Goal: Task Accomplishment & Management: Manage account settings

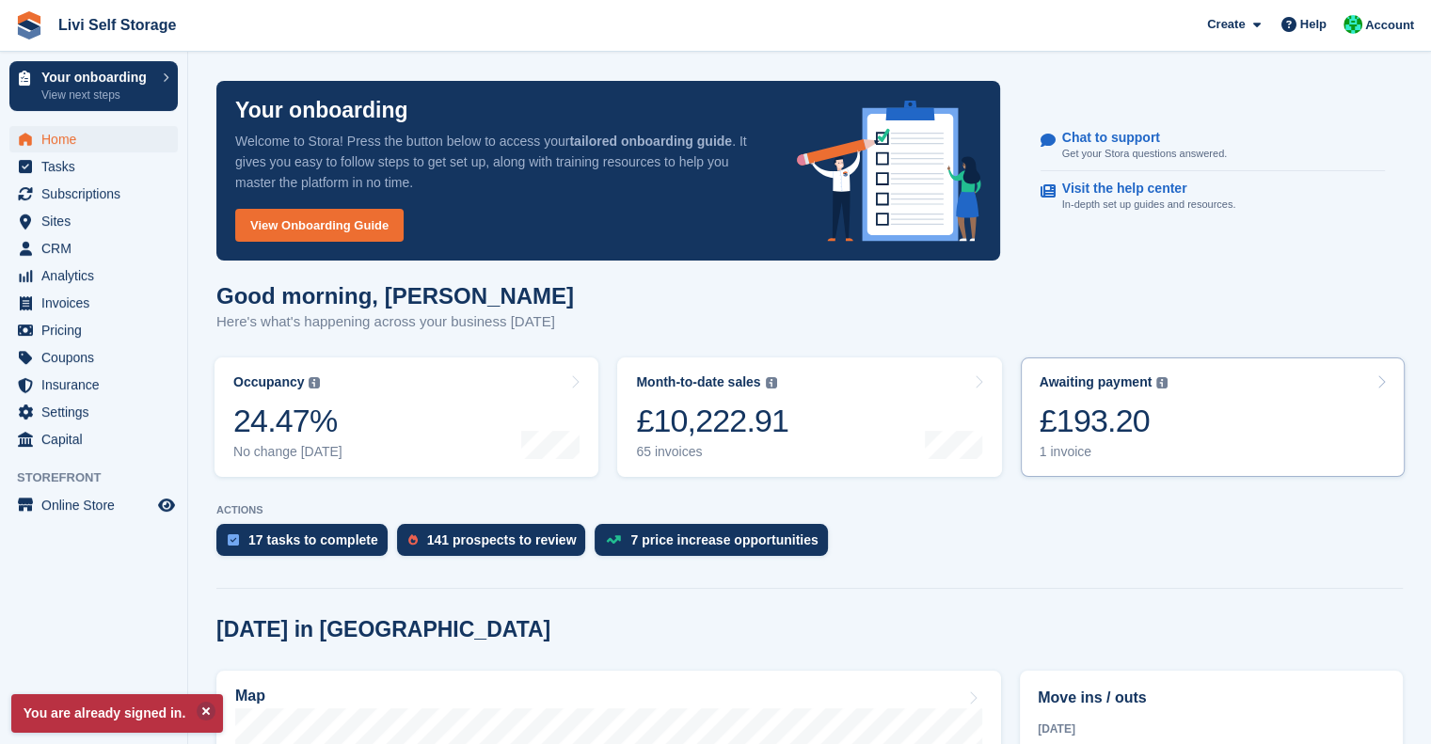
click at [1074, 402] on div "£193.20" at bounding box center [1104, 421] width 129 height 39
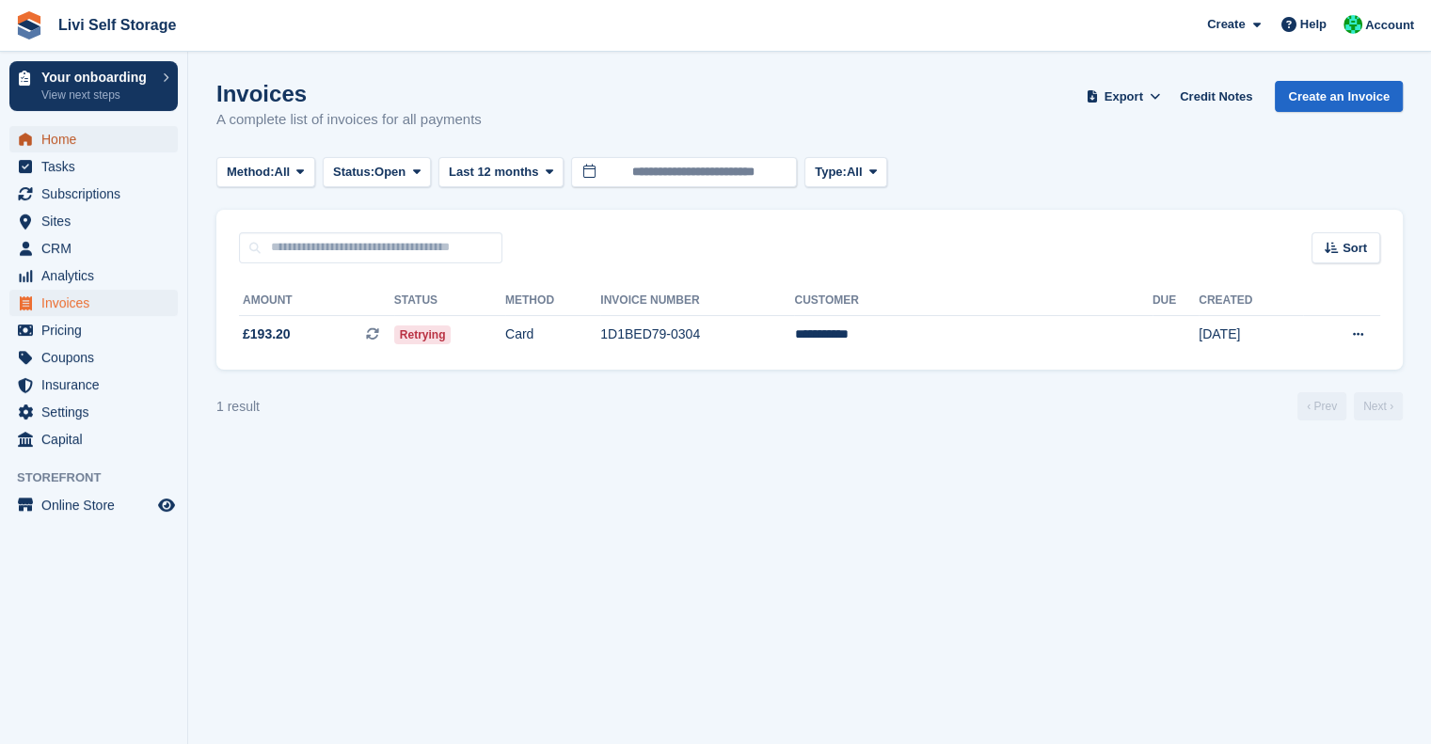
click at [68, 148] on span "Home" at bounding box center [97, 139] width 113 height 26
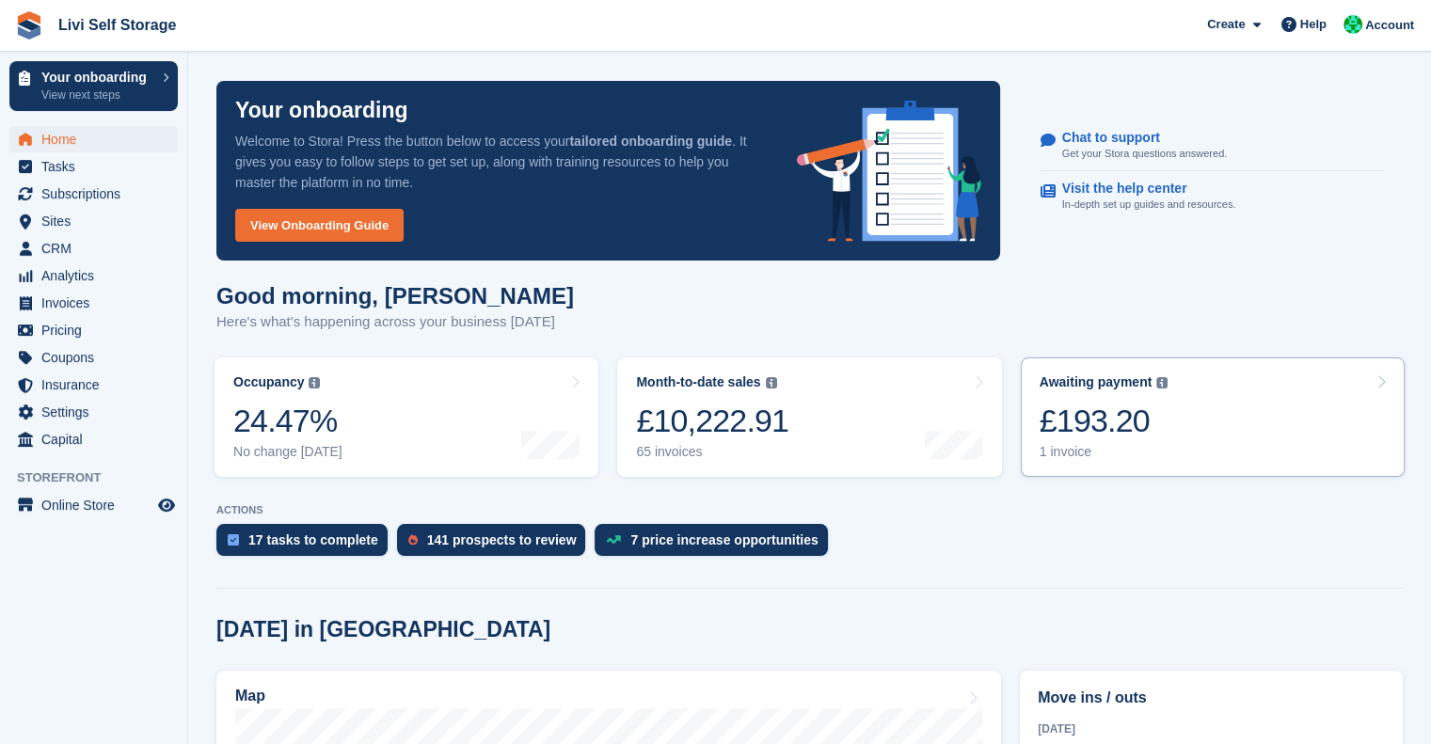
click at [1136, 438] on div "£193.20" at bounding box center [1104, 421] width 129 height 39
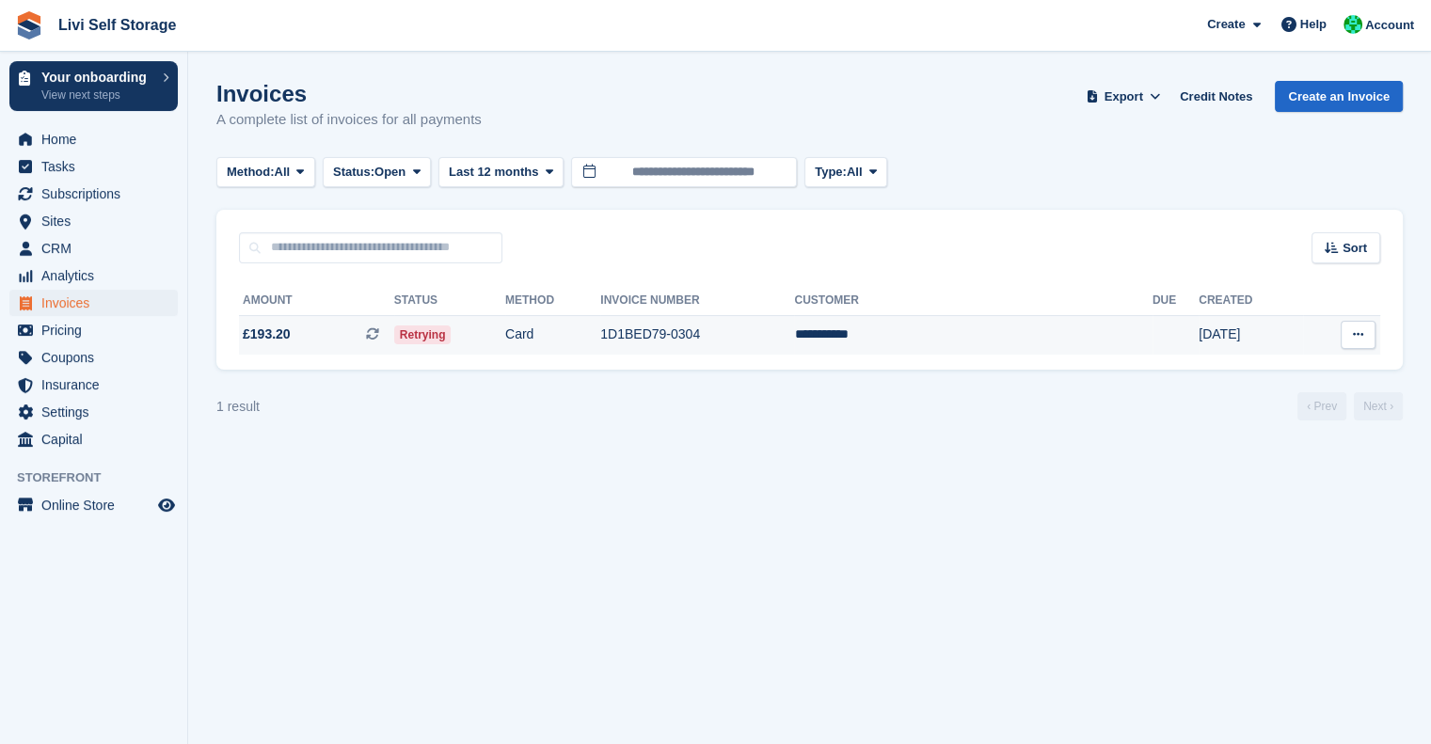
click at [794, 331] on td "1D1BED79-0304" at bounding box center [697, 335] width 194 height 40
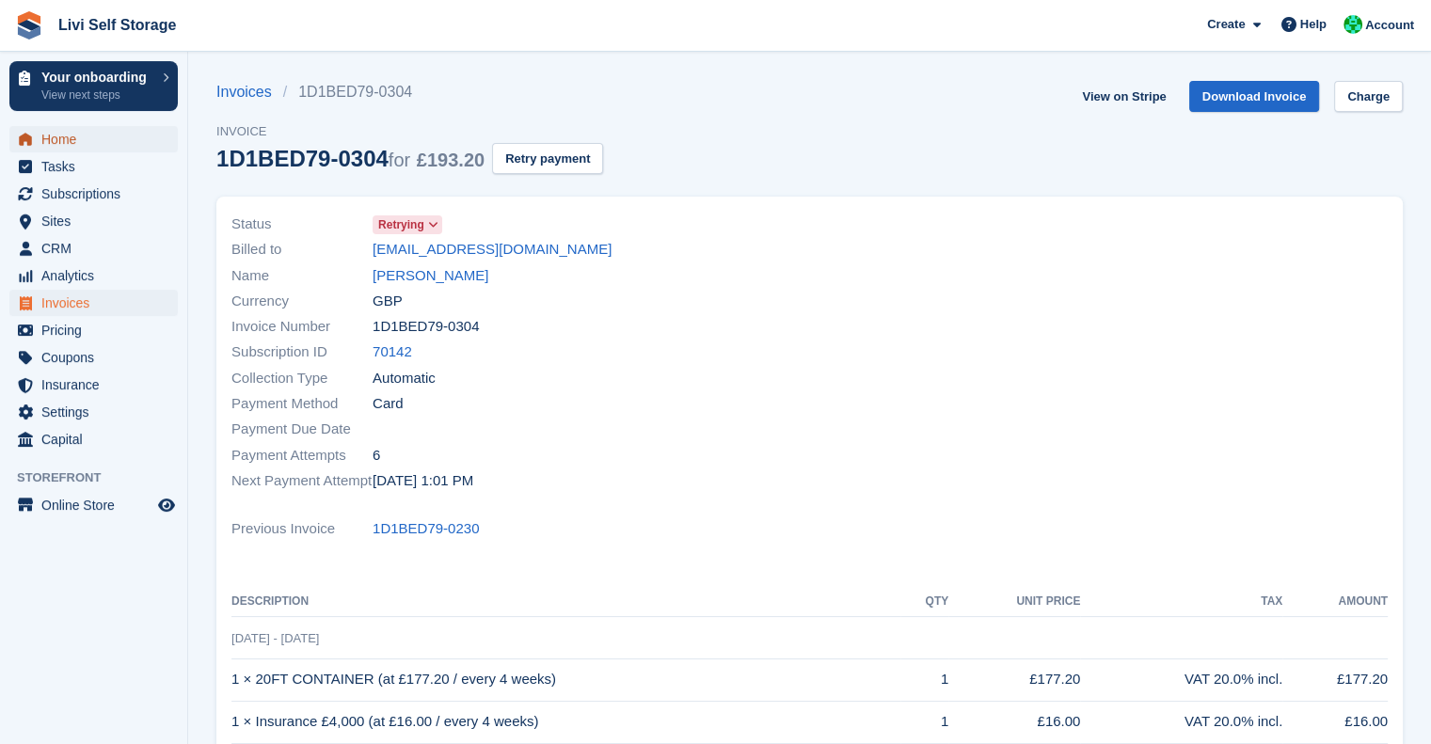
click at [58, 137] on span "Home" at bounding box center [97, 139] width 113 height 26
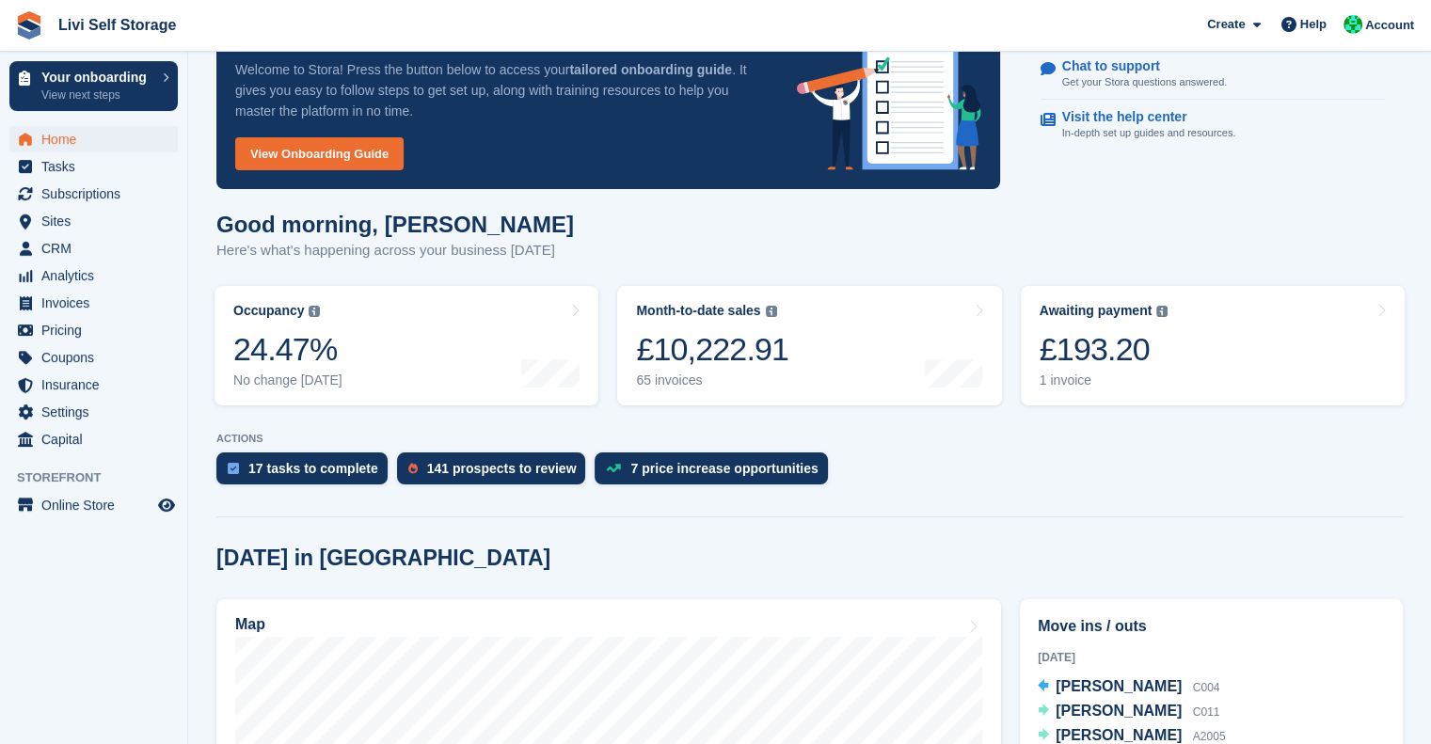
scroll to position [100, 0]
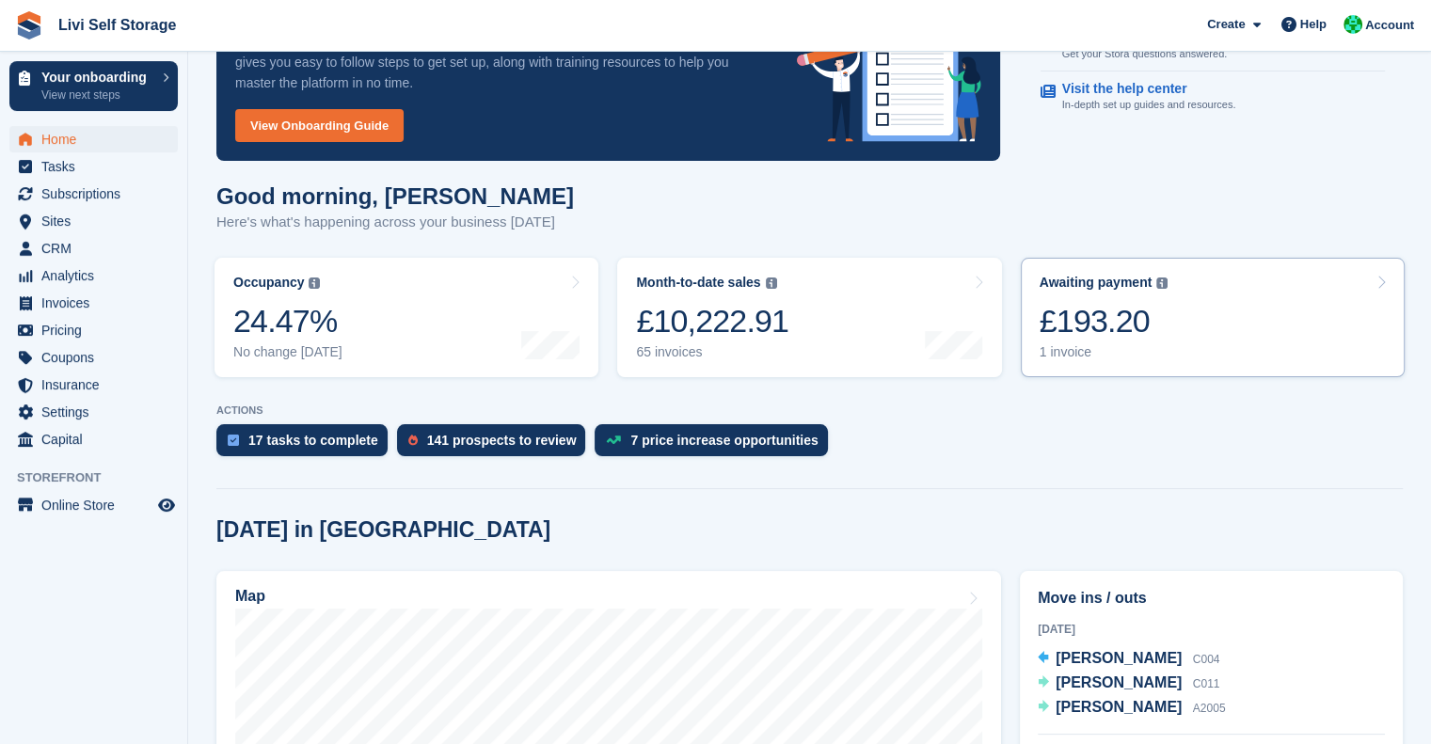
click at [1077, 345] on div "1 invoice" at bounding box center [1104, 352] width 129 height 16
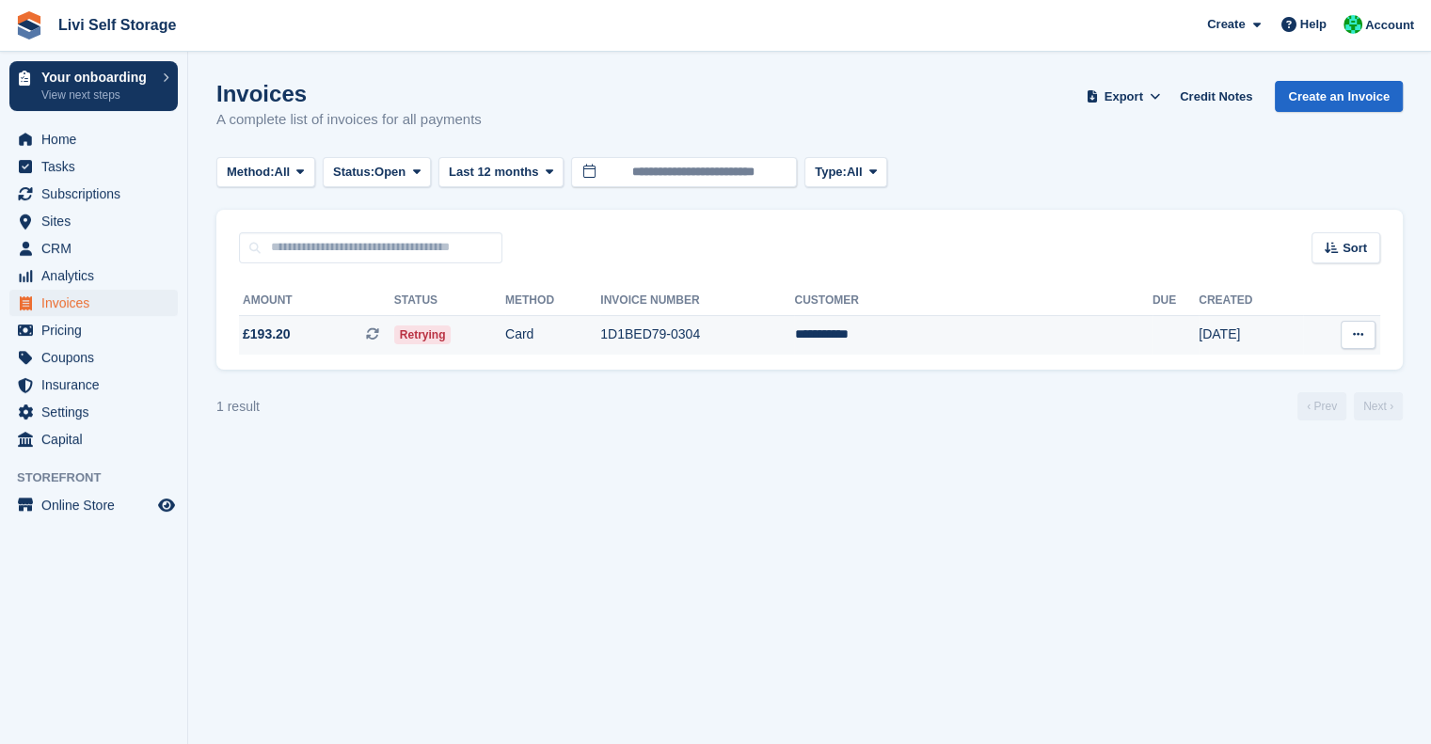
click at [954, 336] on td "**********" at bounding box center [973, 335] width 358 height 40
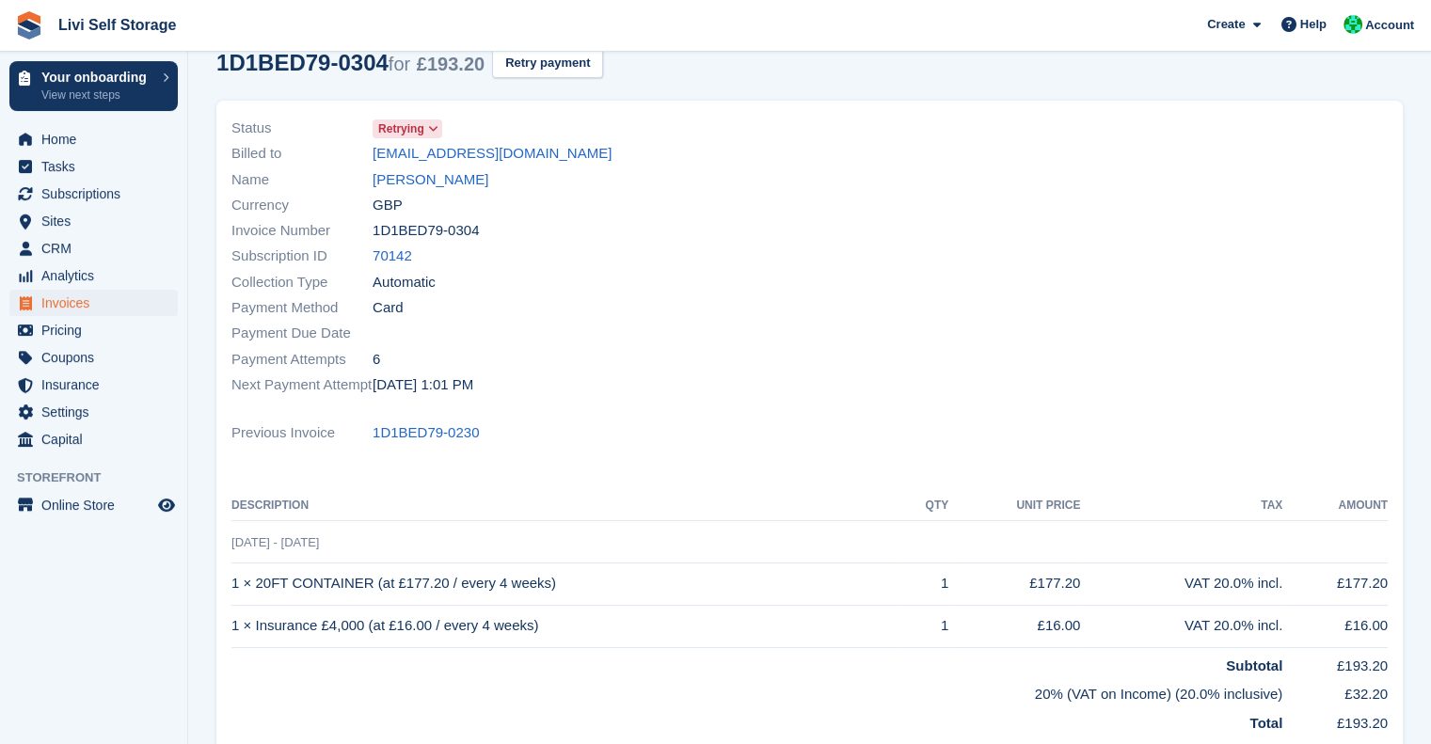
scroll to position [97, 0]
click at [423, 188] on link "Craig Mcnab" at bounding box center [431, 179] width 116 height 22
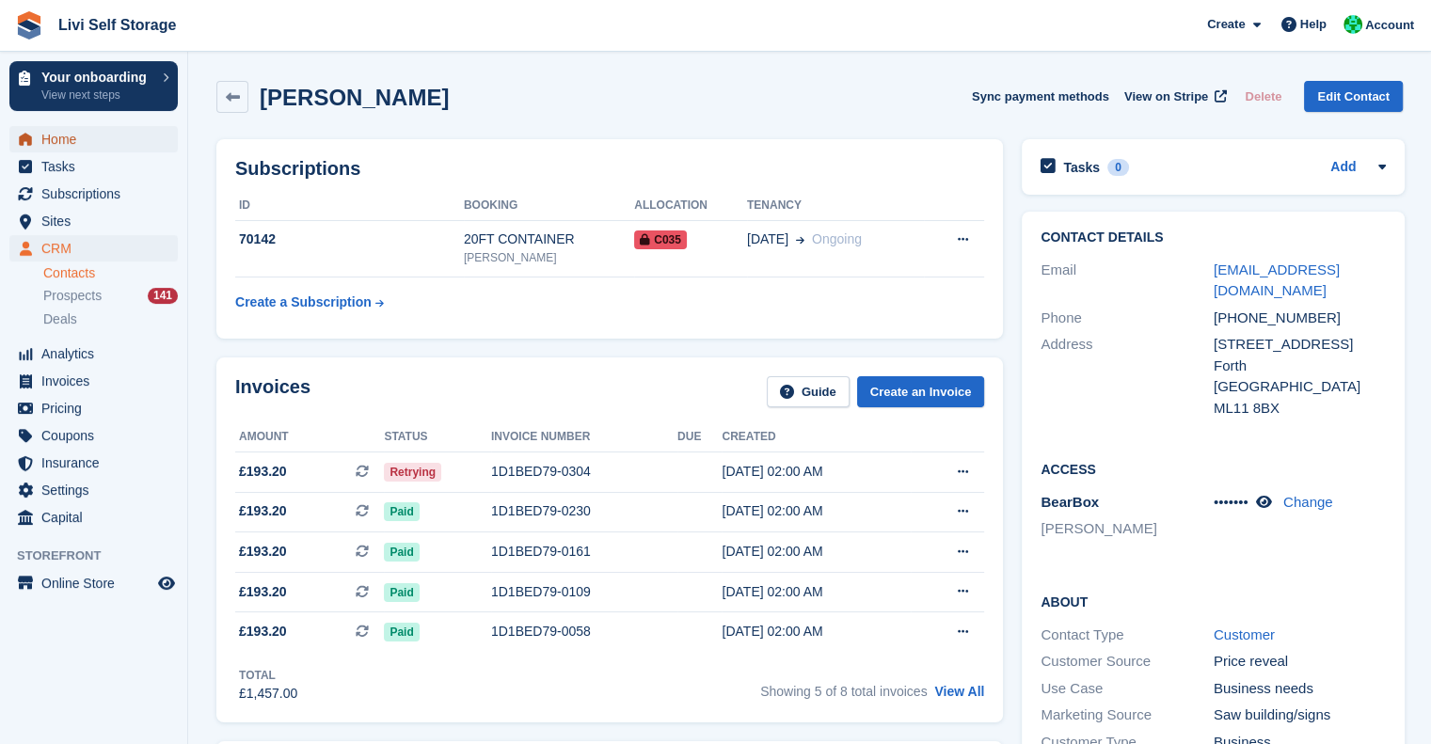
click at [67, 132] on span "Home" at bounding box center [97, 139] width 113 height 26
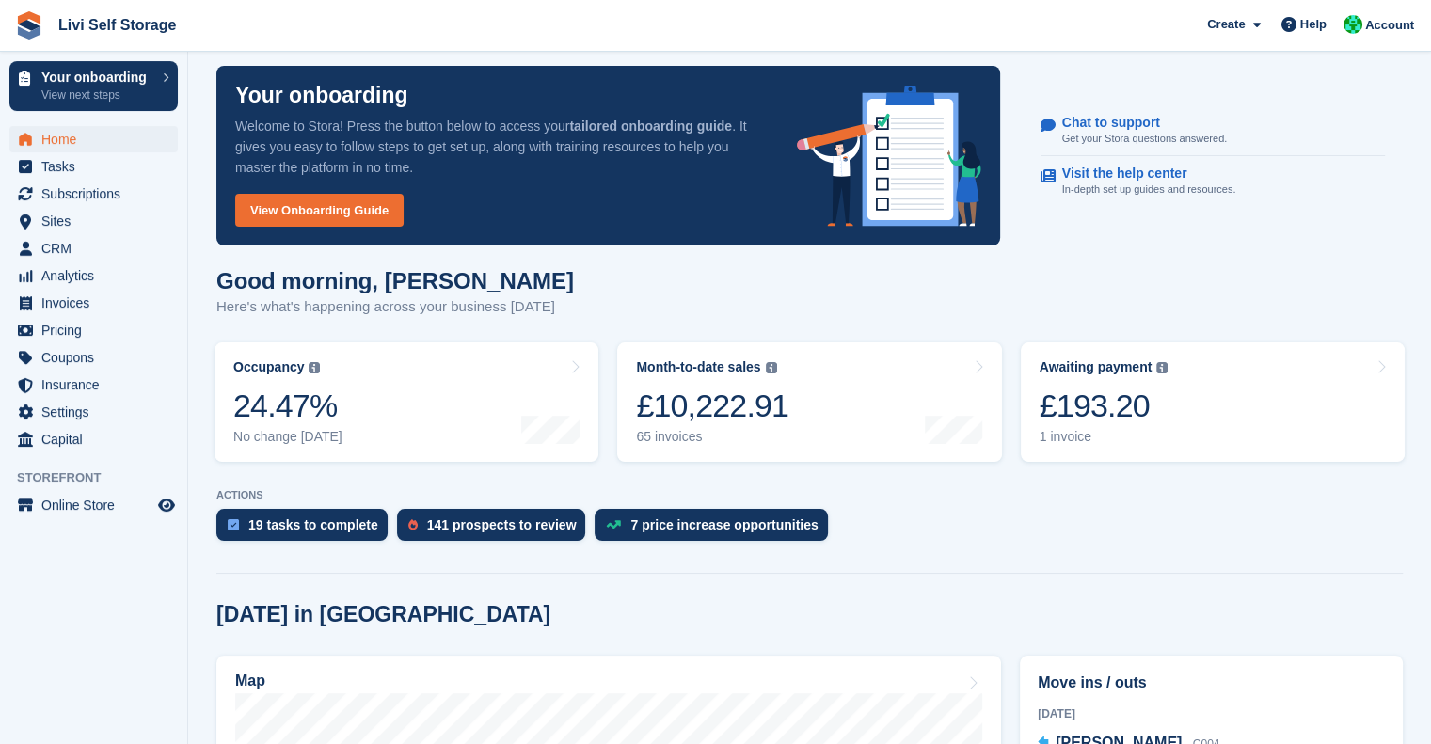
scroll to position [17, 0]
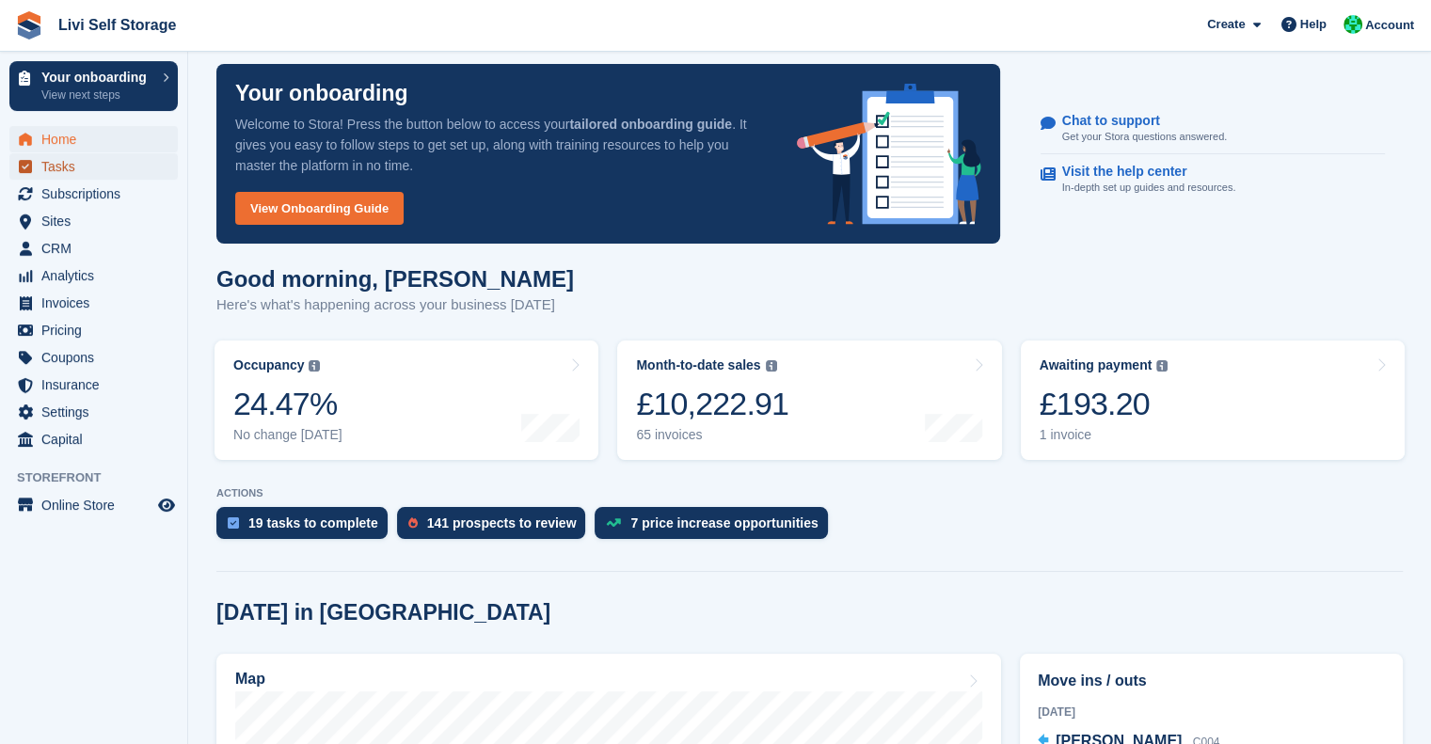
click at [60, 166] on span "Tasks" at bounding box center [97, 166] width 113 height 26
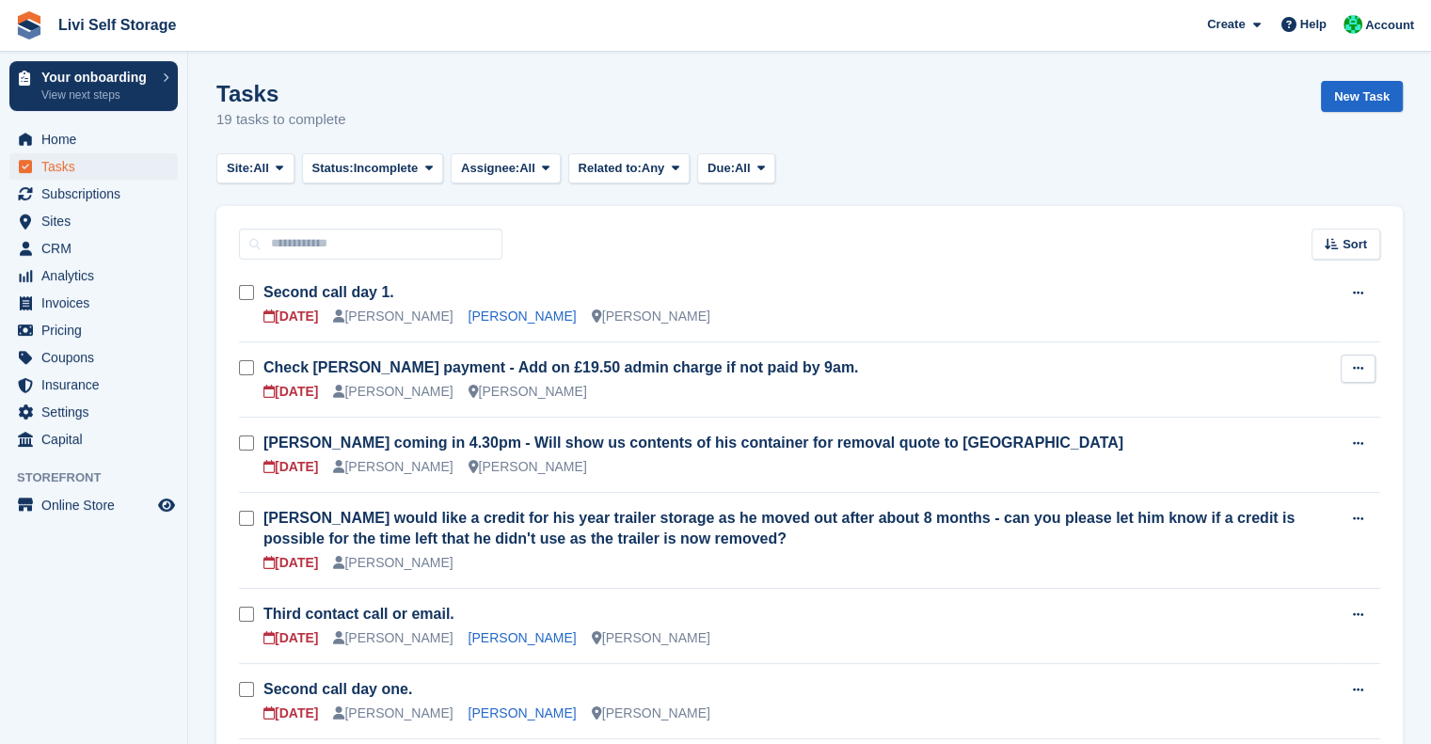
click at [1355, 375] on button at bounding box center [1358, 369] width 35 height 28
click at [1264, 401] on p "Edit task" at bounding box center [1286, 405] width 164 height 24
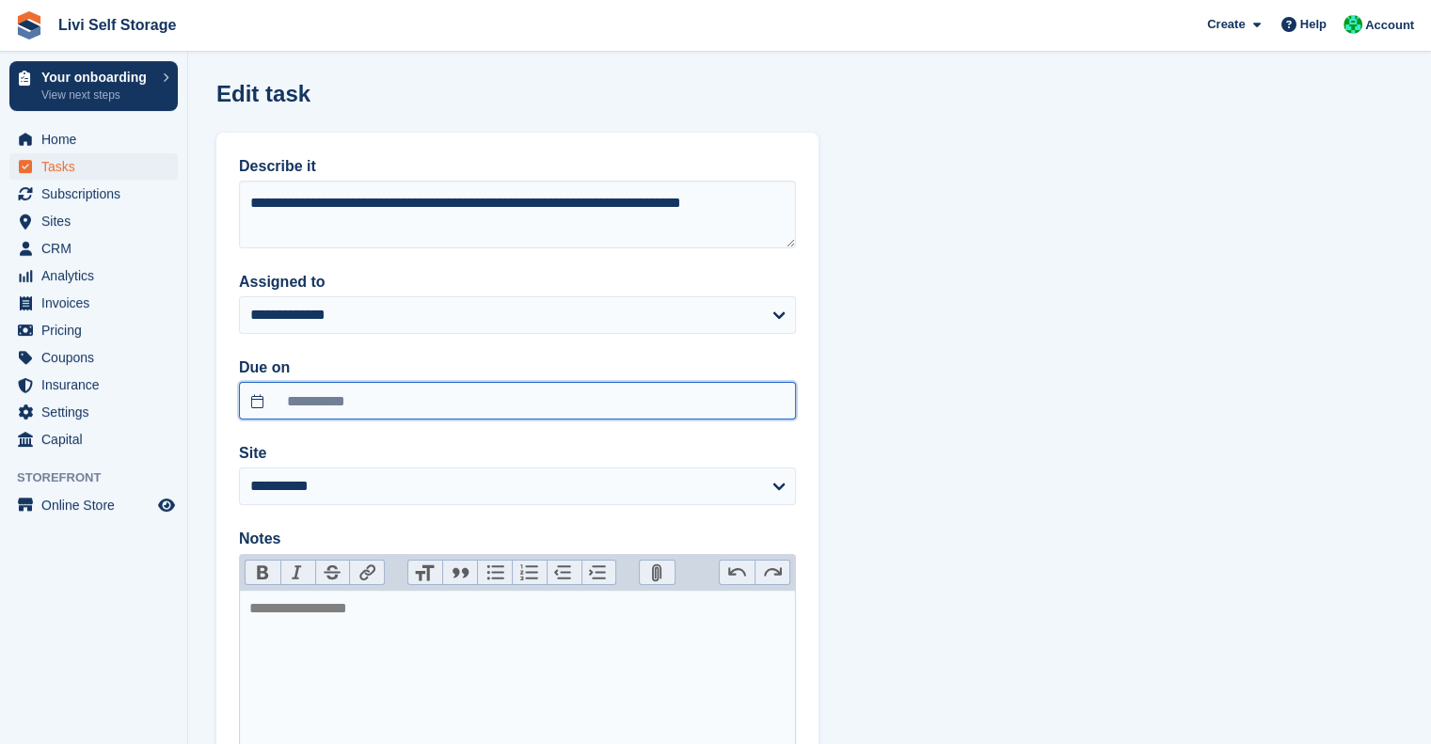
click at [311, 395] on input "**********" at bounding box center [517, 401] width 557 height 38
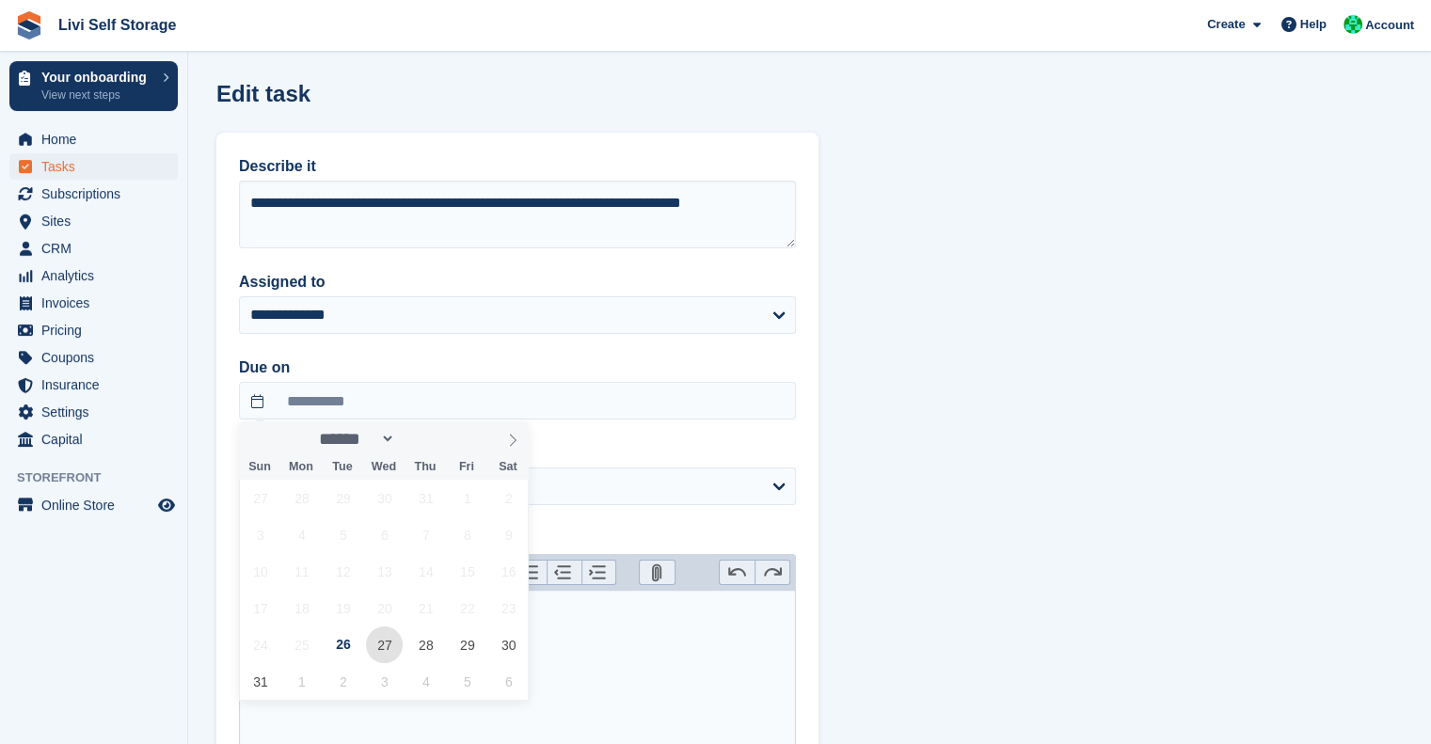
click at [373, 647] on span "27" at bounding box center [384, 645] width 37 height 37
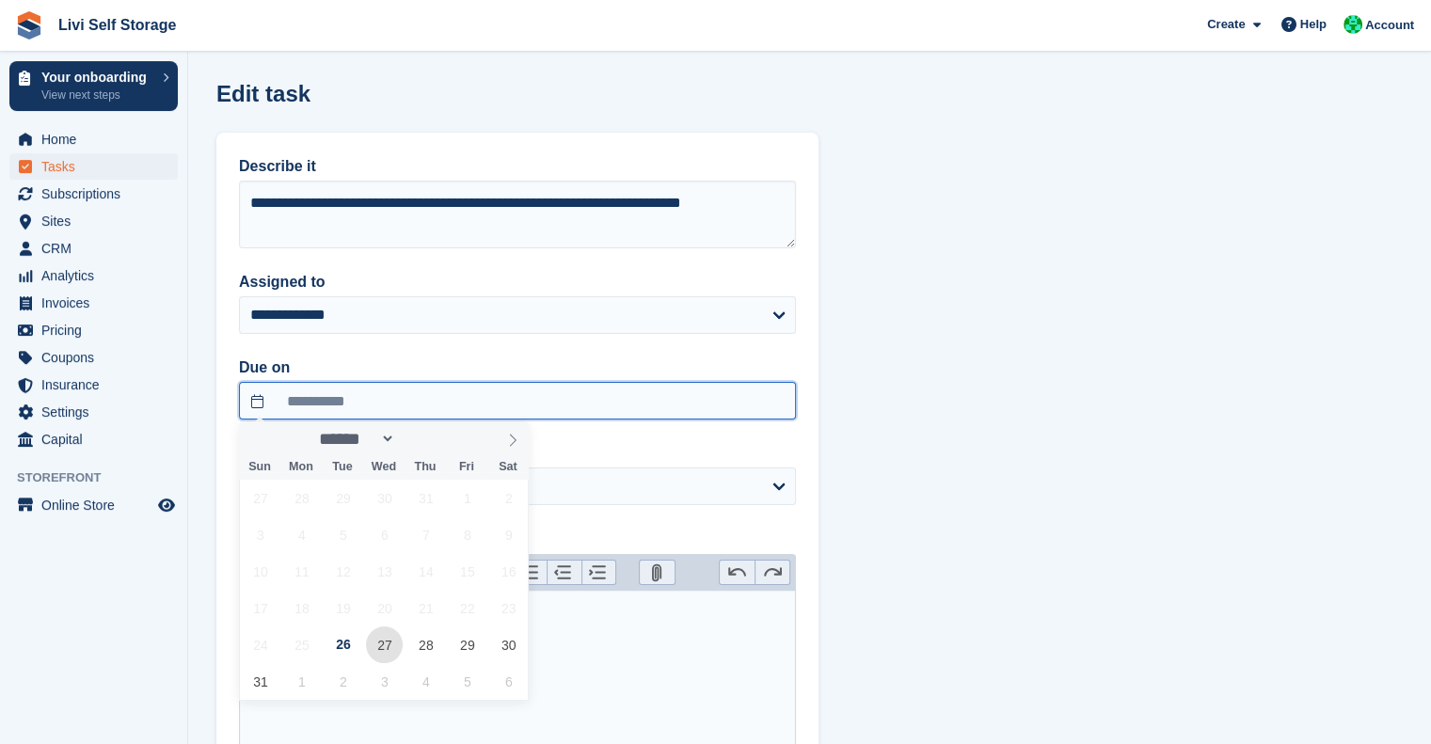
type input "**********"
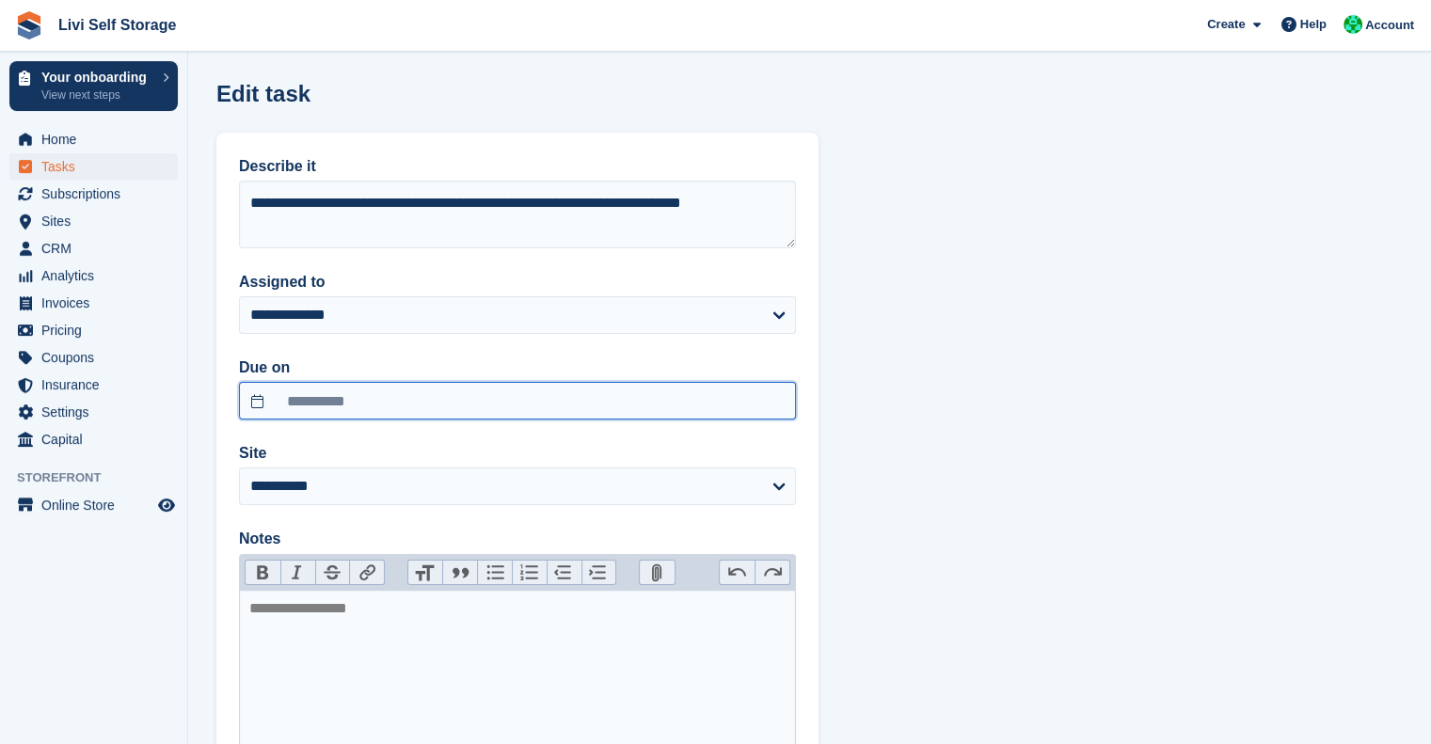
scroll to position [167, 0]
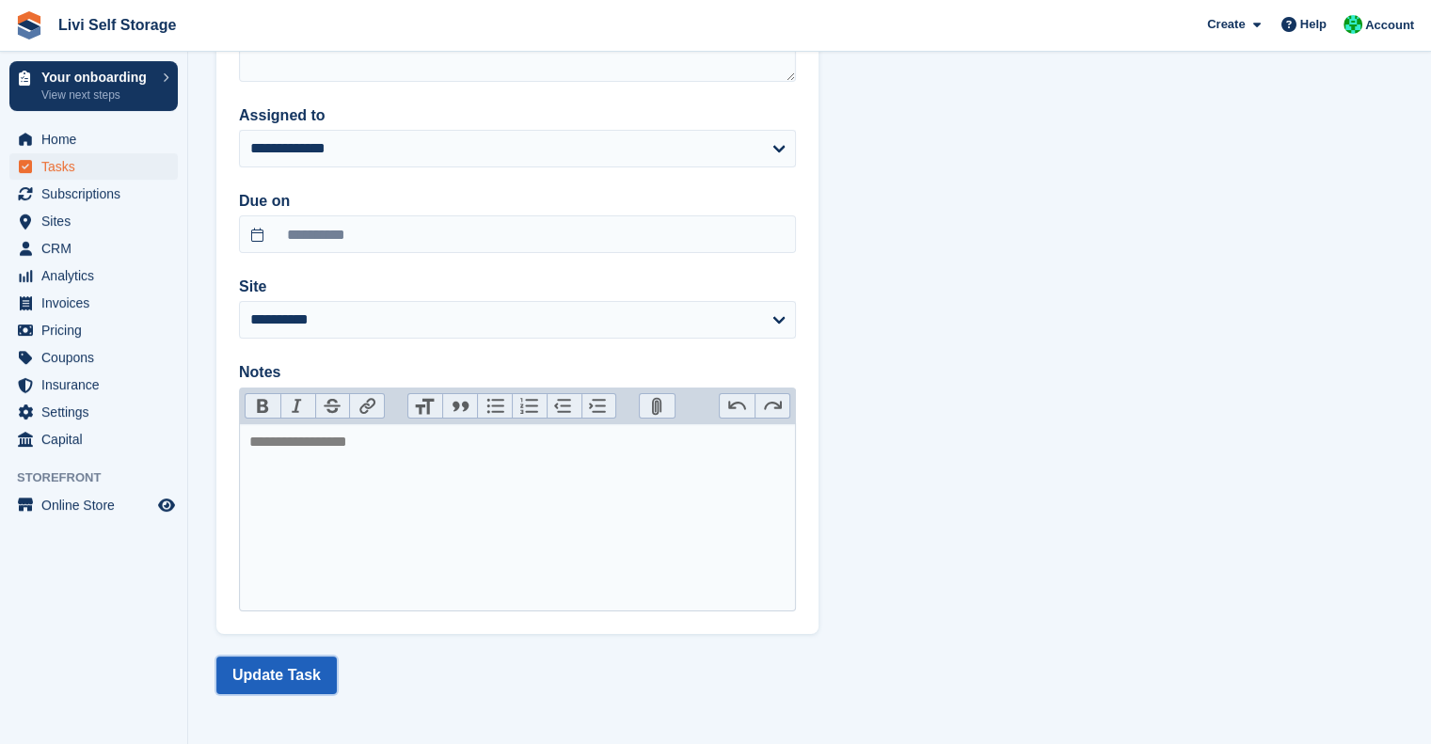
click at [273, 672] on button "Update Task" at bounding box center [276, 676] width 120 height 38
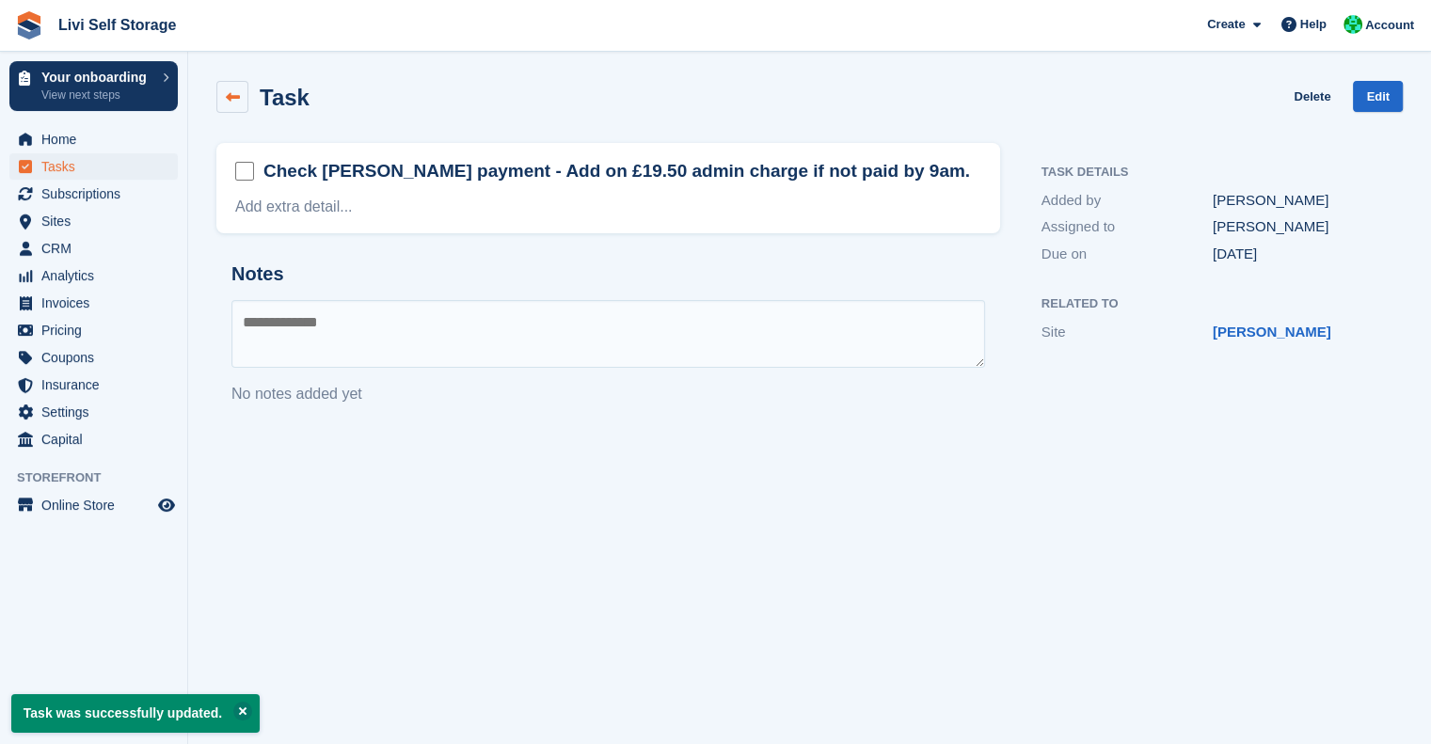
click at [235, 96] on icon at bounding box center [233, 97] width 14 height 14
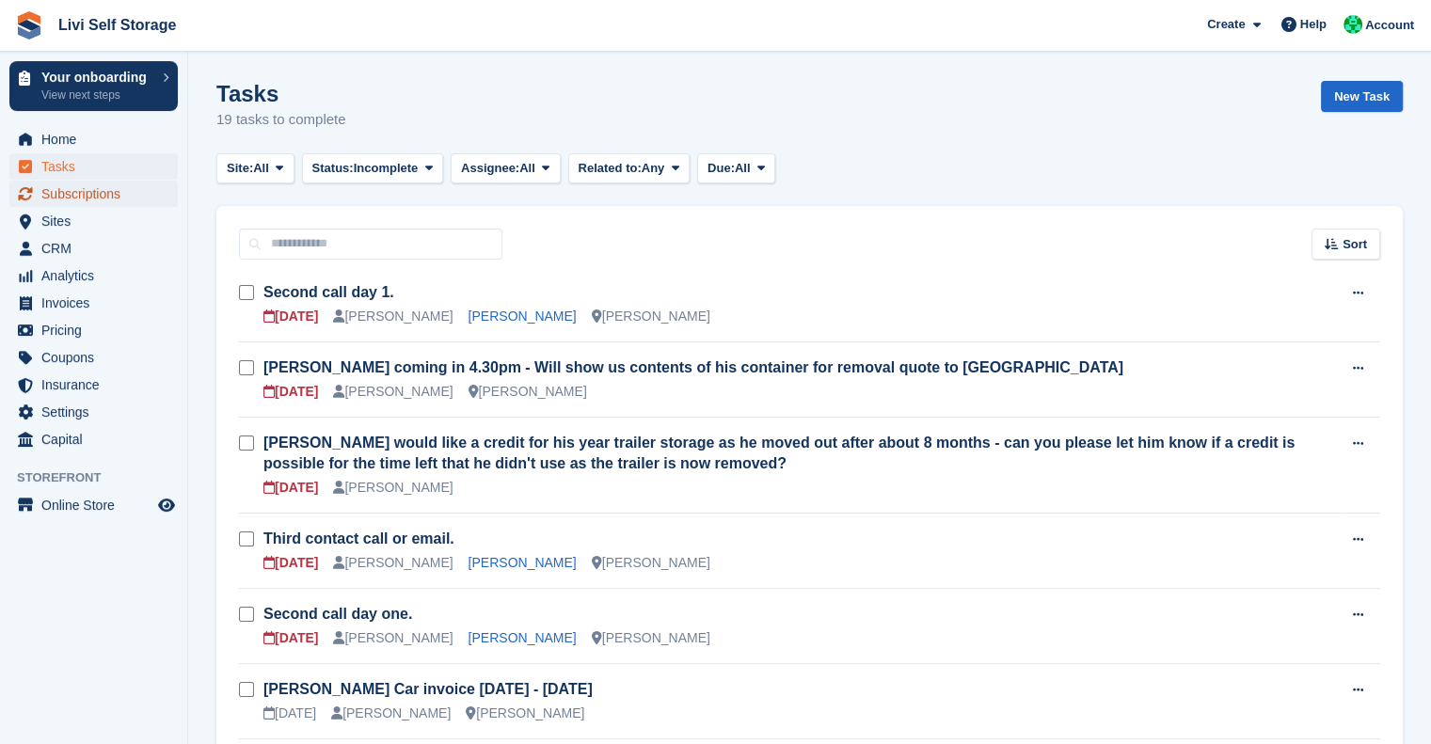
click at [75, 196] on span "Subscriptions" at bounding box center [97, 194] width 113 height 26
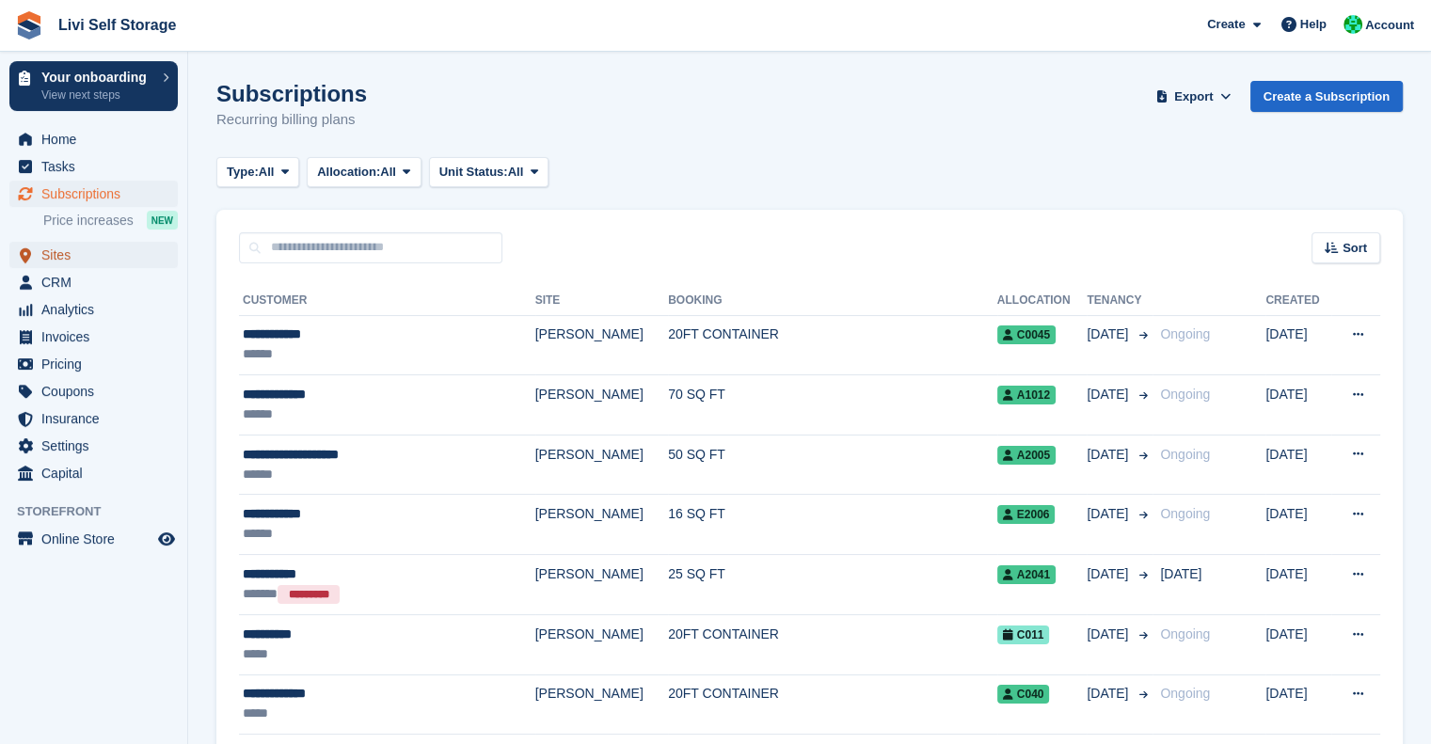
click at [60, 261] on span "Sites" at bounding box center [97, 255] width 113 height 26
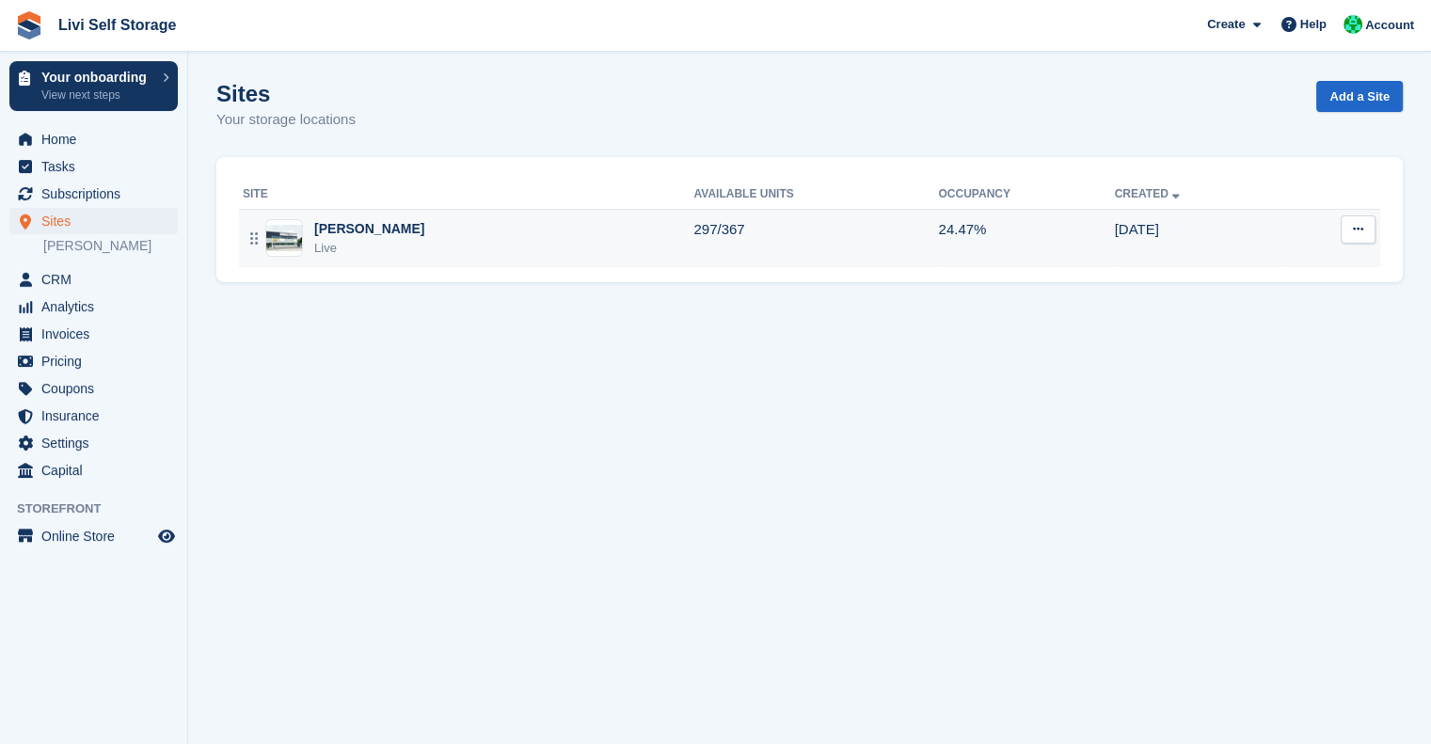
click at [354, 258] on td "Livingston Live" at bounding box center [466, 238] width 455 height 58
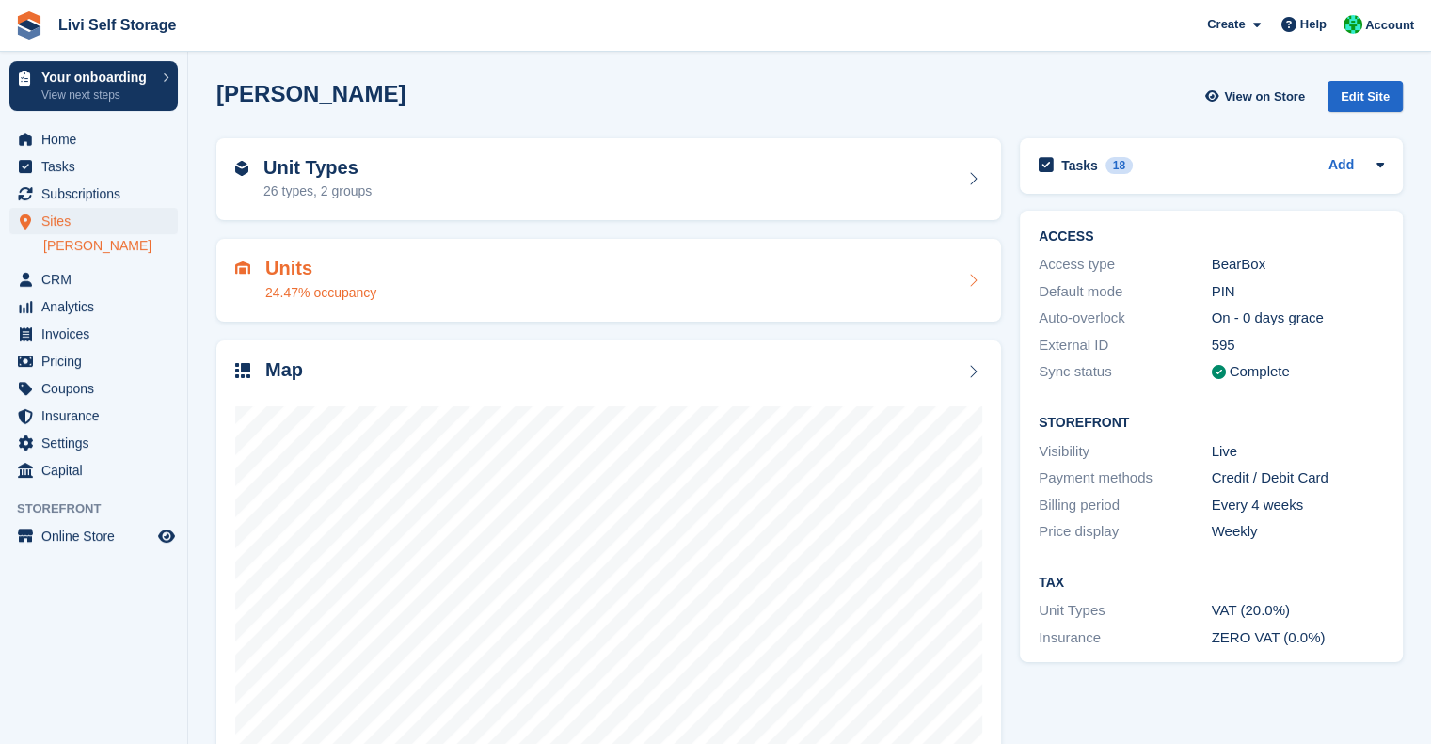
click at [291, 261] on h2 "Units" at bounding box center [320, 269] width 111 height 22
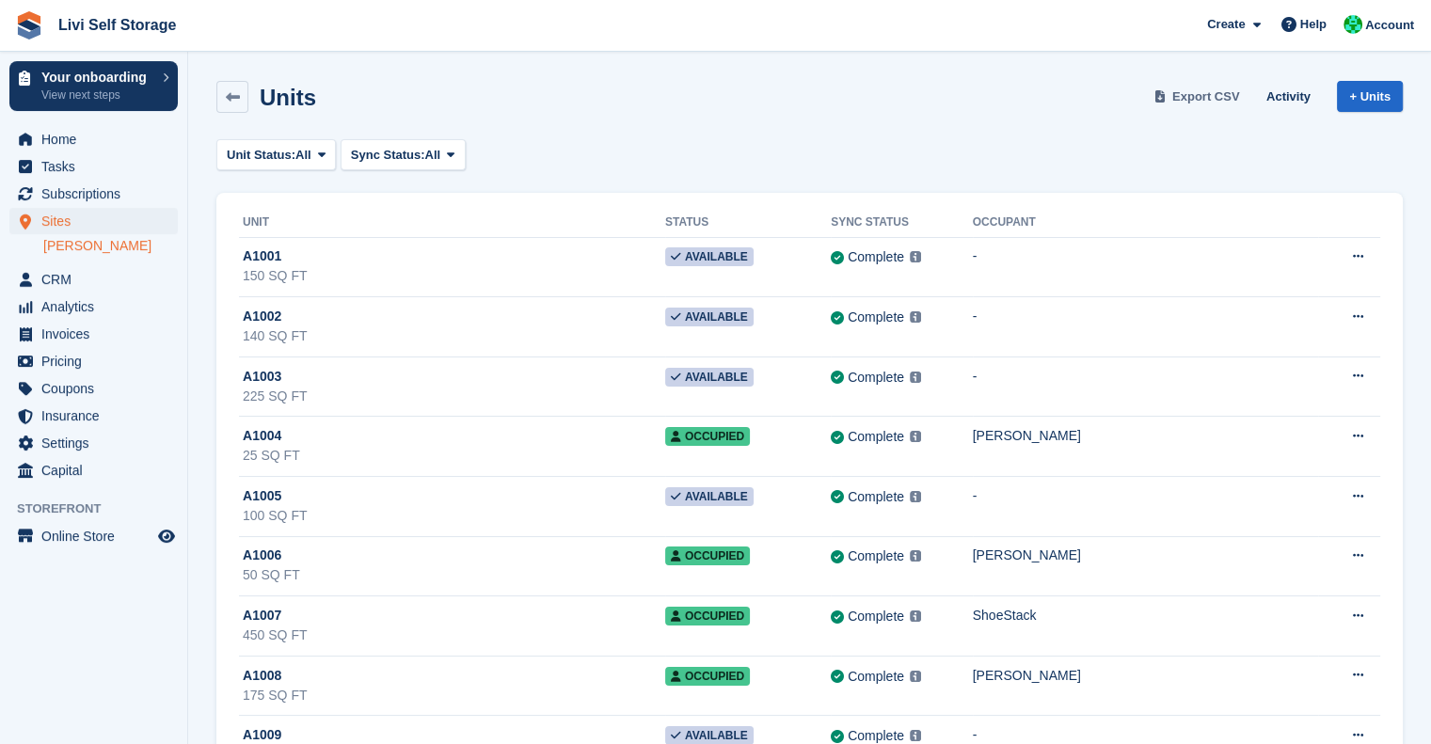
click at [1207, 100] on span "Export CSV" at bounding box center [1207, 97] width 68 height 19
click at [53, 150] on span "Home" at bounding box center [97, 139] width 113 height 26
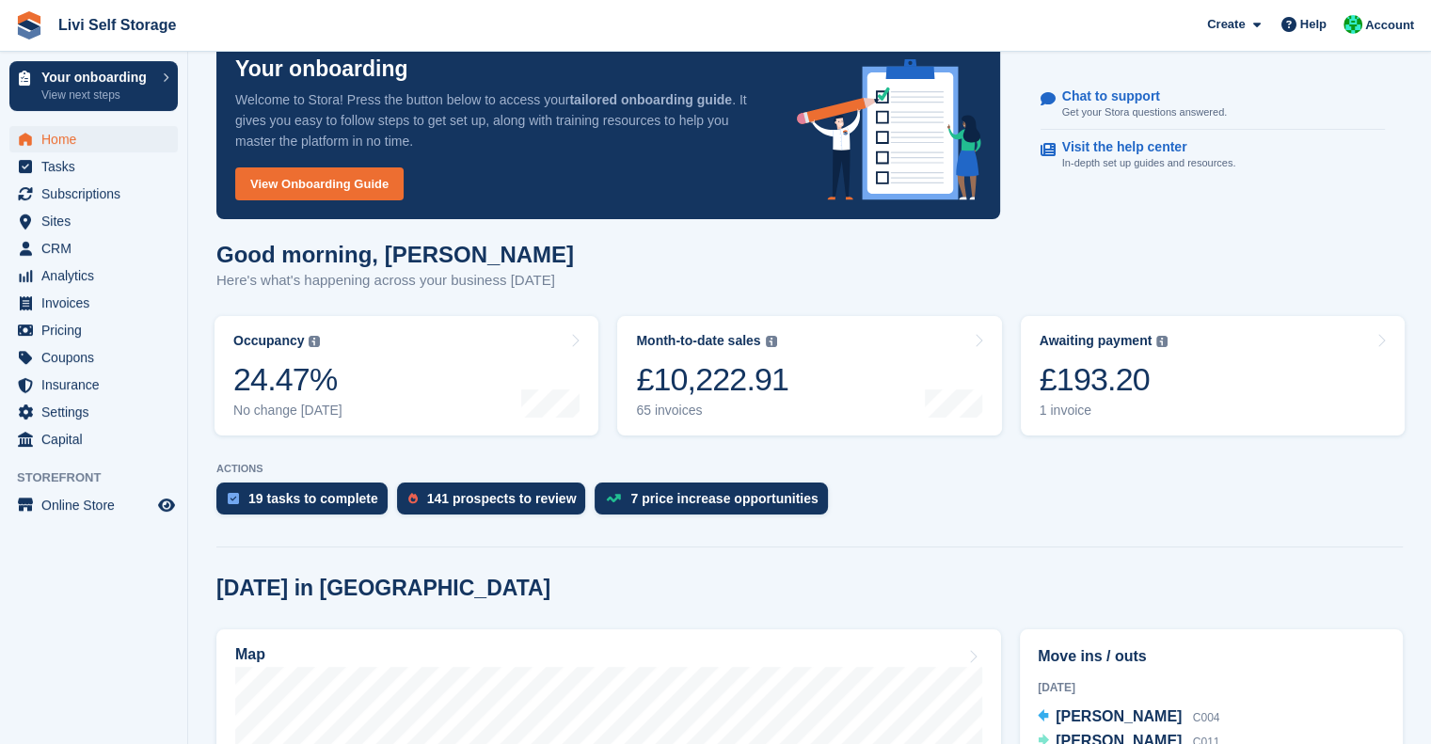
scroll to position [324, 0]
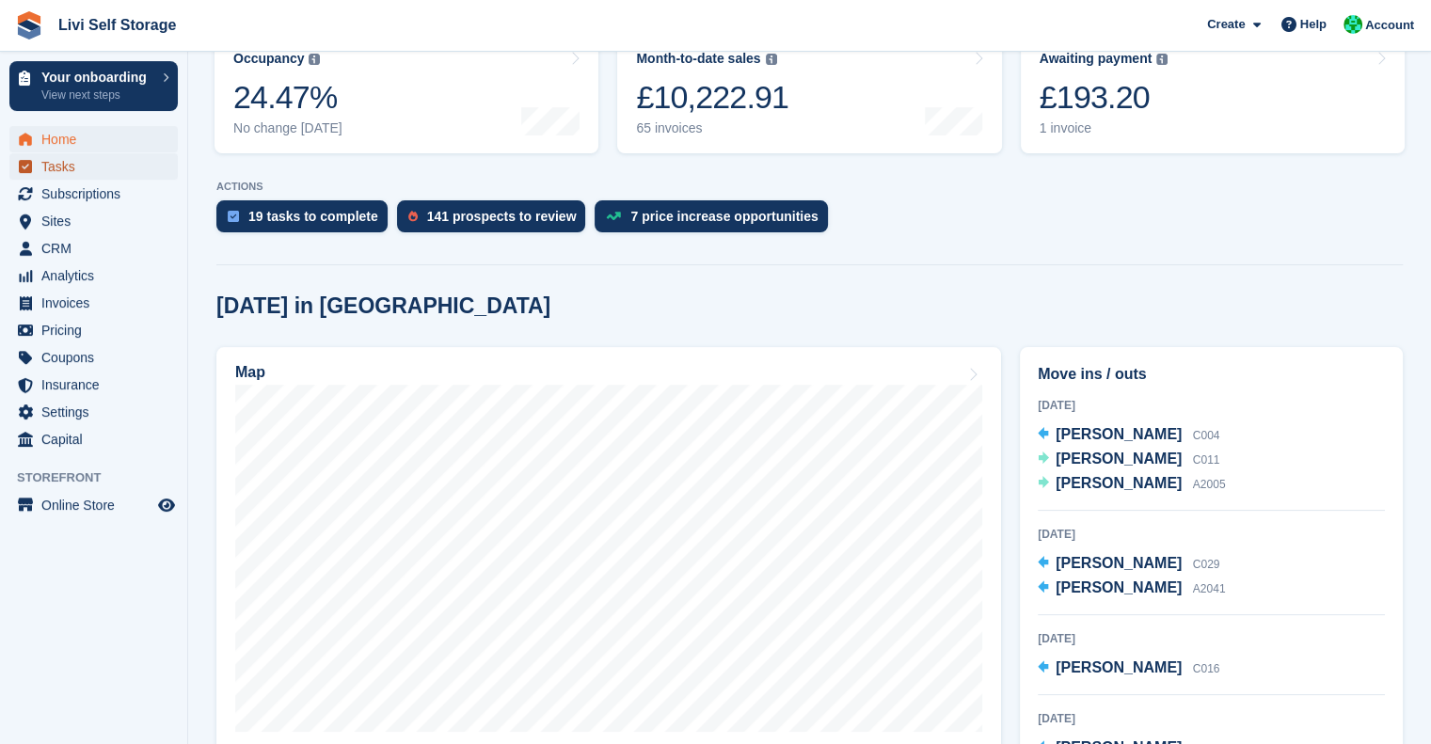
click at [35, 167] on span "menu" at bounding box center [25, 166] width 23 height 23
